Goal: Information Seeking & Learning: Learn about a topic

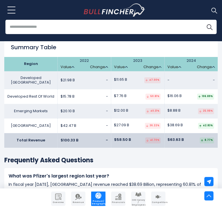
scroll to position [924, 0]
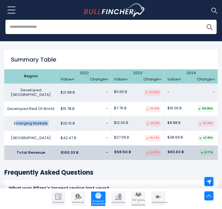
drag, startPoint x: 19, startPoint y: 121, endPoint x: 111, endPoint y: 123, distance: 91.5
click at [110, 123] on tr "Emerging Markets $20.10 B - $12.00 B $8.88 B" at bounding box center [110, 123] width 213 height 15
drag, startPoint x: 113, startPoint y: 122, endPoint x: 119, endPoint y: 120, distance: 6.8
click at [114, 121] on td "$12.00 B 40.31%" at bounding box center [137, 123] width 53 height 15
drag, startPoint x: 177, startPoint y: 119, endPoint x: 165, endPoint y: 118, distance: 11.4
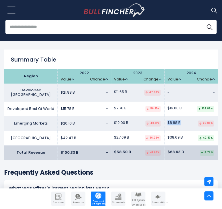
click at [165, 118] on td "$8.88 B 25.98%" at bounding box center [190, 123] width 53 height 15
drag, startPoint x: 25, startPoint y: 121, endPoint x: 181, endPoint y: 118, distance: 156.6
click at [181, 118] on tr "Emerging Markets $20.10 B - $12.00 B $8.88 B" at bounding box center [110, 123] width 213 height 15
click at [181, 118] on td "$8.88 B 25.98%" at bounding box center [190, 123] width 53 height 15
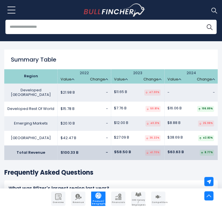
scroll to position [922, 0]
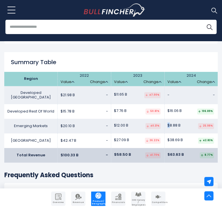
drag, startPoint x: 182, startPoint y: 122, endPoint x: 170, endPoint y: 121, distance: 11.6
click at [170, 121] on td "$8.88 B 25.98%" at bounding box center [190, 126] width 53 height 15
click at [170, 123] on span "$8.88 B" at bounding box center [173, 125] width 13 height 5
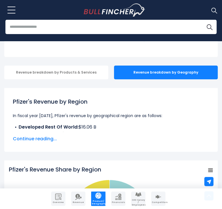
scroll to position [0, 0]
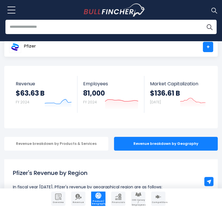
click at [105, 26] on input "search" at bounding box center [110, 27] width 211 height 14
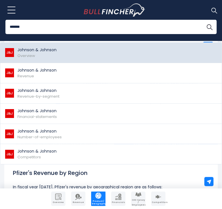
type input "*******"
click at [32, 53] on span "Overview" at bounding box center [26, 55] width 18 height 5
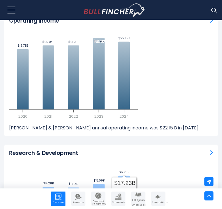
scroll to position [1621, 0]
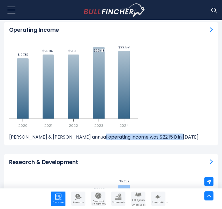
drag, startPoint x: 96, startPoint y: 127, endPoint x: 153, endPoint y: 128, distance: 57.2
click at [153, 133] on p "[PERSON_NAME] & [PERSON_NAME] annual operating income was $22.15 B in [DATE]." at bounding box center [111, 136] width 204 height 6
click at [153, 133] on p "Johnson & Johnson annual operating income was $22.15 B in 2024." at bounding box center [111, 136] width 204 height 6
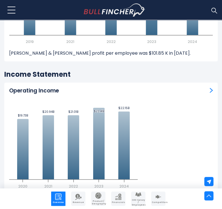
scroll to position [1560, 0]
click at [210, 87] on img "Operating Income" at bounding box center [211, 89] width 3 height 5
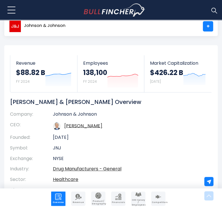
scroll to position [0, 0]
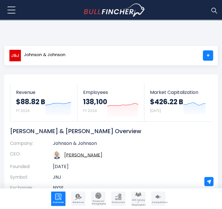
click at [87, 56] on div "Johnson & Johnson +" at bounding box center [110, 55] width 213 height 19
click at [44, 55] on span "Johnson & Johnson" at bounding box center [44, 54] width 41 height 5
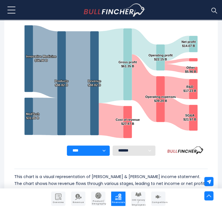
scroll to position [156, 0]
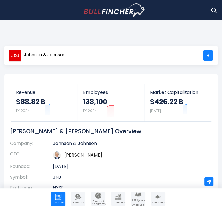
click at [213, 10] on img at bounding box center [213, 10] width 7 height 7
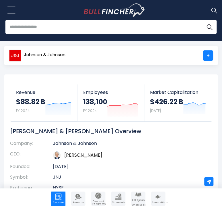
click at [90, 23] on input "search" at bounding box center [110, 27] width 211 height 14
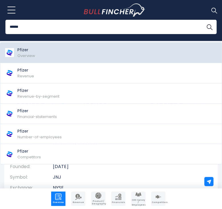
type input "******"
click at [21, 52] on p "Pfizer" at bounding box center [26, 50] width 18 height 6
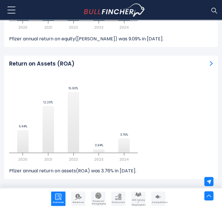
scroll to position [2526, 0]
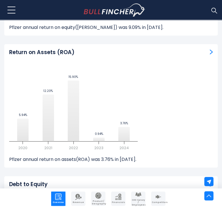
click at [214, 8] on img at bounding box center [213, 10] width 7 height 7
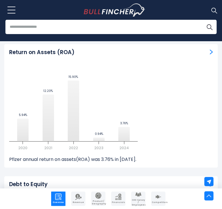
click at [110, 26] on input "search" at bounding box center [110, 27] width 211 height 14
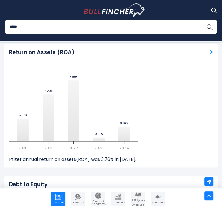
click at [111, 26] on input "*****" at bounding box center [110, 27] width 211 height 14
click at [202, 20] on button "Search" at bounding box center [209, 27] width 14 height 14
click at [69, 32] on input "*****" at bounding box center [110, 27] width 211 height 14
type input "****"
click at [202, 20] on button "Search" at bounding box center [209, 27] width 14 height 14
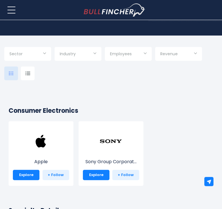
scroll to position [86, 0]
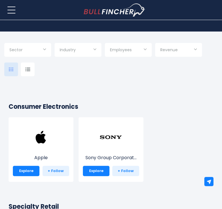
click at [198, 18] on div "Home Companies Ranking Blog Register Login" at bounding box center [110, 10] width 213 height 20
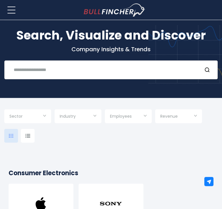
scroll to position [18, 0]
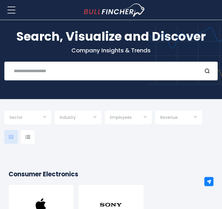
click at [52, 69] on input "text" at bounding box center [103, 70] width 187 height 11
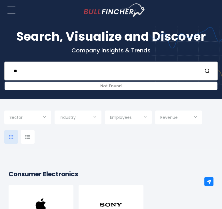
type input "*"
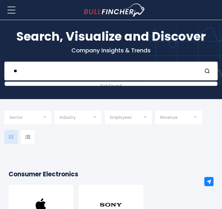
type input "*"
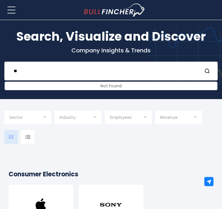
type input "*"
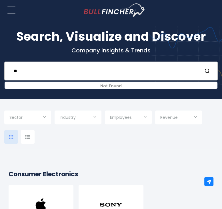
type input "*"
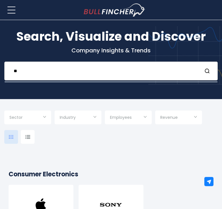
type input "*"
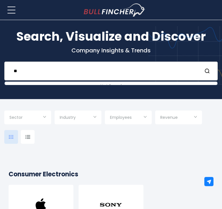
type input "*"
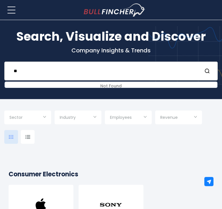
type input "*"
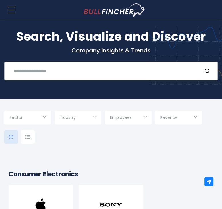
type input "*"
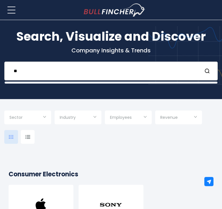
type input "*"
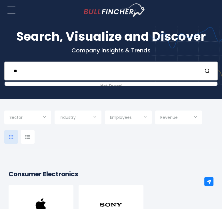
type input "*"
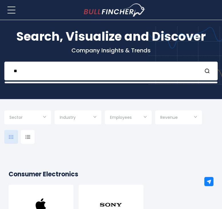
type input "*"
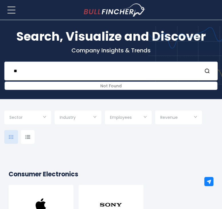
type input "*"
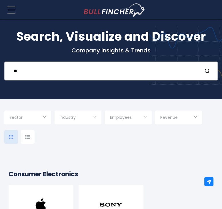
type input "*"
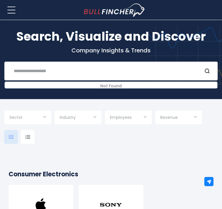
type input "*"
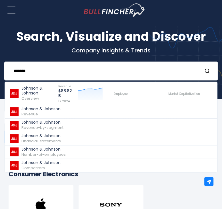
drag, startPoint x: 24, startPoint y: 69, endPoint x: 0, endPoint y: 67, distance: 24.4
click at [0, 67] on html "Home Companies Ranking Blog Register Login Home" at bounding box center [111, 86] width 222 height 209
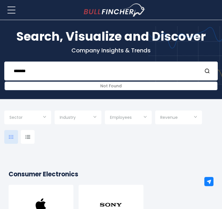
type input "*******"
